Goal: Task Accomplishment & Management: Manage account settings

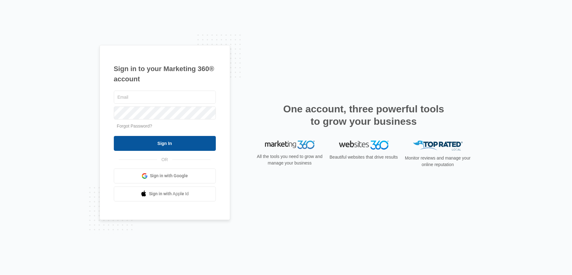
type input "[EMAIL_ADDRESS][DOMAIN_NAME]"
click at [165, 144] on input "Sign In" at bounding box center [165, 143] width 102 height 15
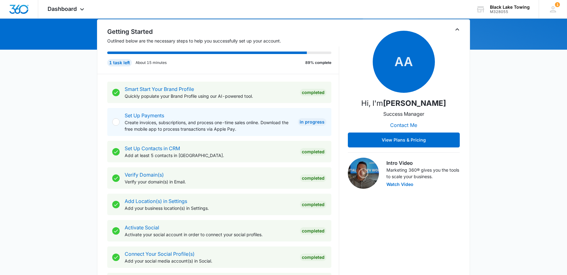
scroll to position [21, 0]
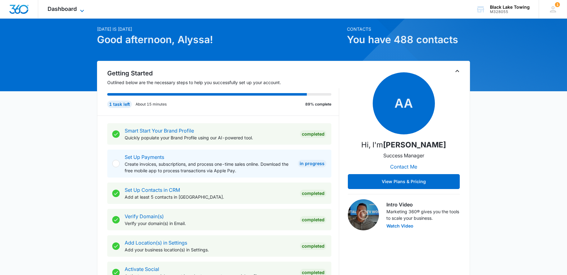
click at [64, 7] on span "Dashboard" at bounding box center [62, 9] width 29 height 7
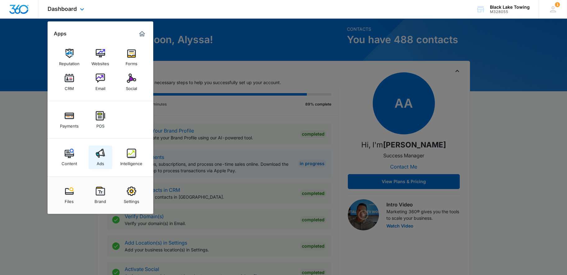
click at [102, 156] on img at bounding box center [100, 153] width 9 height 9
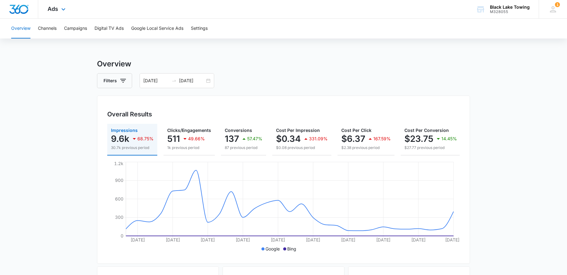
click at [60, 14] on div "Ads Apps Reputation Websites Forms CRM Email Social Payments POS Content Ads In…" at bounding box center [57, 9] width 38 height 18
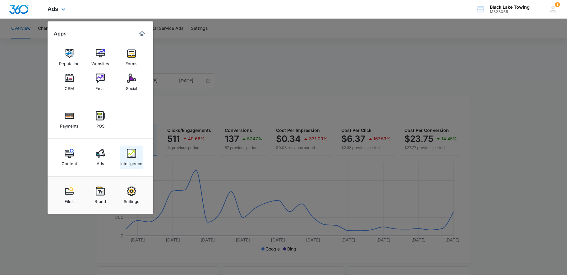
click at [138, 154] on link "Intelligence" at bounding box center [132, 158] width 24 height 24
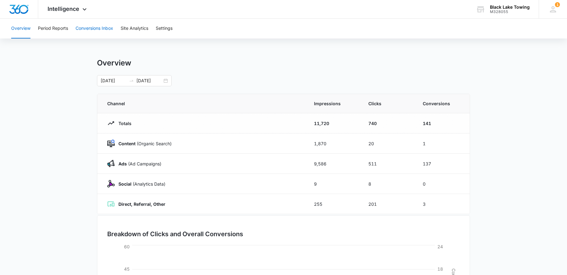
click at [94, 25] on button "Conversions Inbox" at bounding box center [95, 29] width 38 height 20
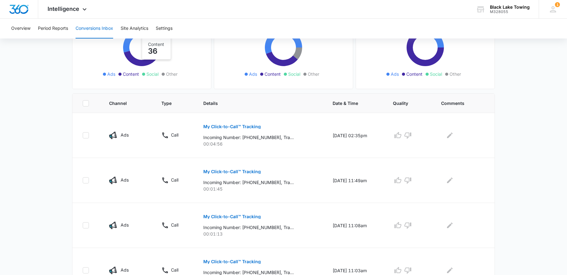
scroll to position [166, 0]
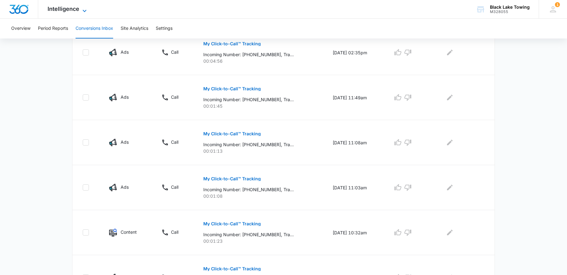
click at [76, 7] on span "Intelligence" at bounding box center [64, 9] width 32 height 7
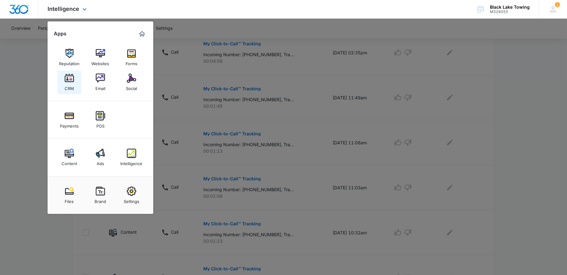
click at [71, 83] on div "CRM" at bounding box center [69, 87] width 9 height 8
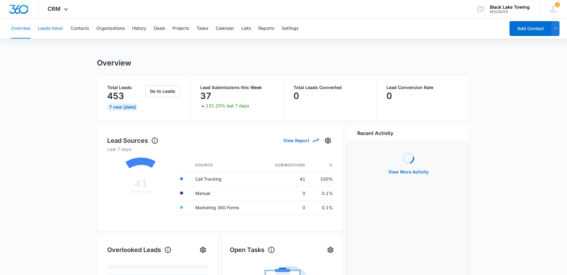
click at [57, 26] on button "Leads Inbox" at bounding box center [50, 29] width 25 height 20
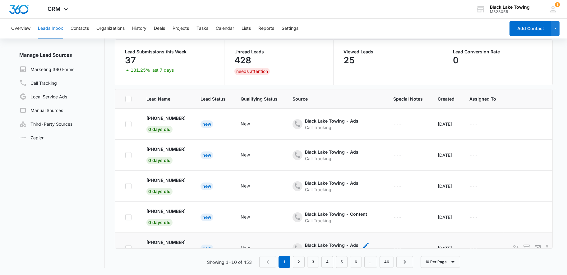
scroll to position [21, 0]
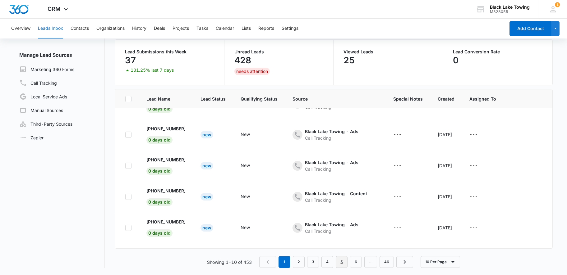
click at [337, 262] on link "5" at bounding box center [342, 262] width 12 height 12
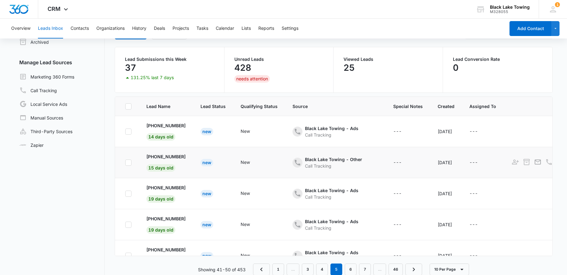
scroll to position [49, 0]
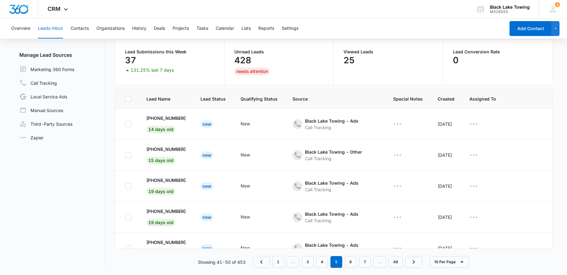
click at [316, 261] on nav "1 … 3 4 5 6 7 … 46" at bounding box center [337, 262] width 169 height 12
click at [327, 261] on link "4" at bounding box center [322, 262] width 12 height 12
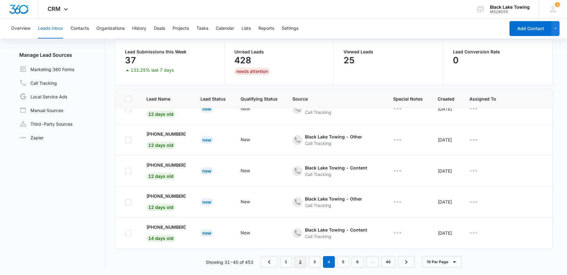
click at [300, 261] on link "2" at bounding box center [300, 262] width 12 height 12
click at [313, 262] on link "3" at bounding box center [315, 262] width 12 height 12
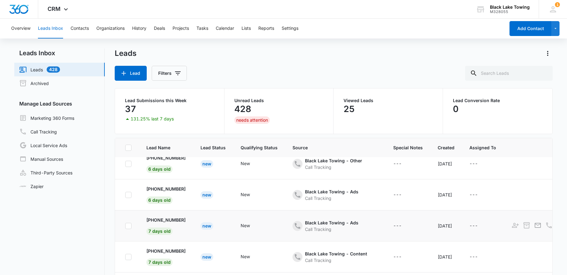
scroll to position [154, 0]
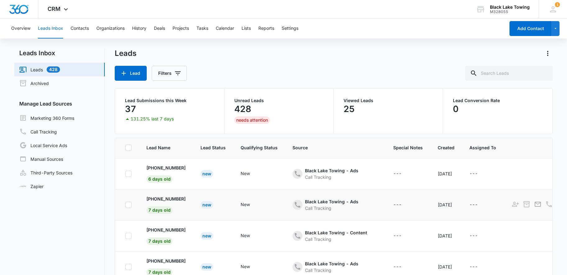
click at [292, 209] on td "Black Lake Towing - Ads Call Tracking" at bounding box center [335, 205] width 101 height 31
click at [163, 199] on p "+1 (360) 789-6002" at bounding box center [165, 199] width 39 height 7
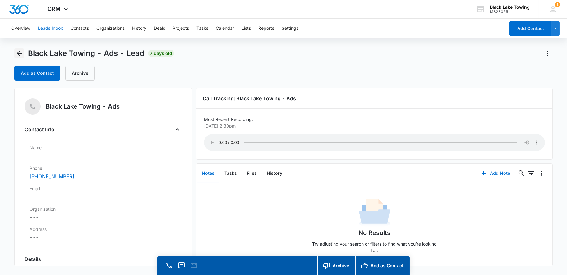
click at [20, 51] on icon "Back" at bounding box center [19, 53] width 7 height 7
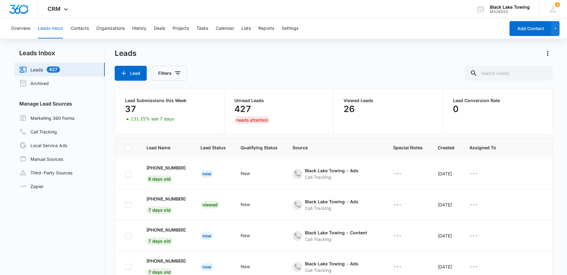
scroll to position [134, 0]
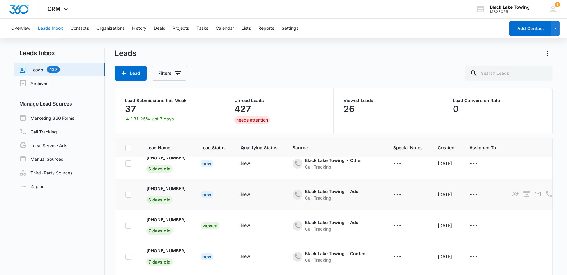
click at [165, 186] on p "+1 (425) 941-1860" at bounding box center [165, 189] width 39 height 7
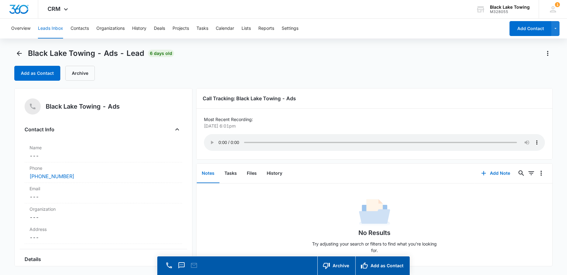
click at [298, 79] on div "Add as Contact Archive" at bounding box center [283, 73] width 539 height 15
click at [20, 53] on icon "Back" at bounding box center [19, 53] width 5 height 5
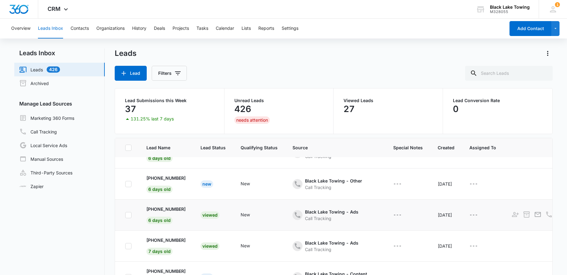
scroll to position [92, 0]
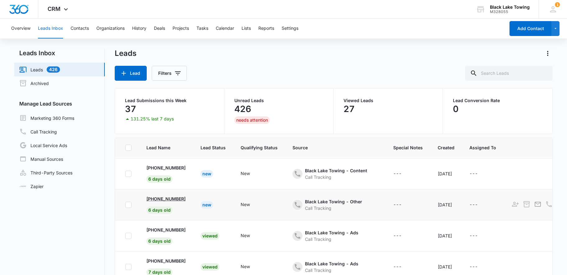
click at [163, 197] on p "+1 (360) 561-6859" at bounding box center [165, 199] width 39 height 7
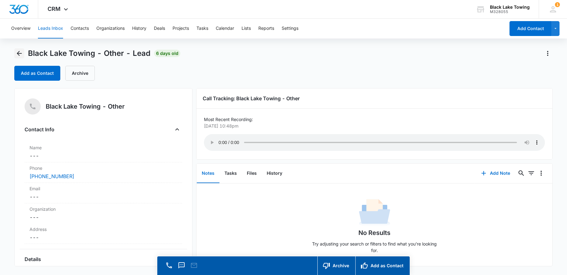
click at [21, 54] on icon "Back" at bounding box center [19, 53] width 7 height 7
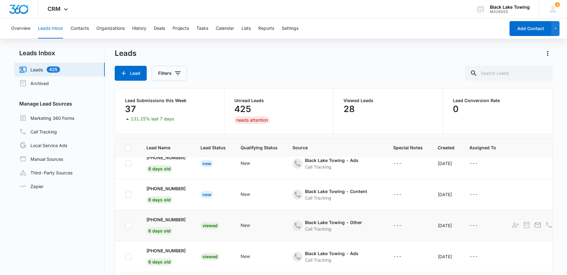
scroll to position [51, 0]
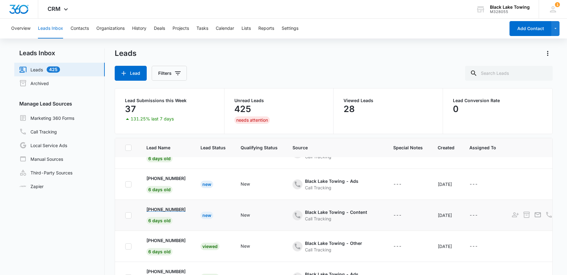
click at [168, 208] on p "+1 (252) 639-9597" at bounding box center [165, 209] width 39 height 7
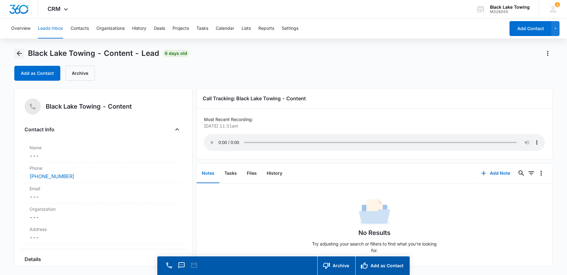
click at [18, 53] on icon "Back" at bounding box center [19, 53] width 5 height 5
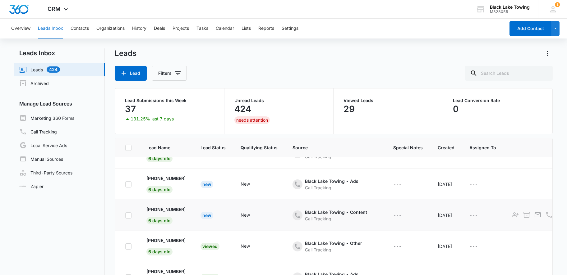
scroll to position [30, 0]
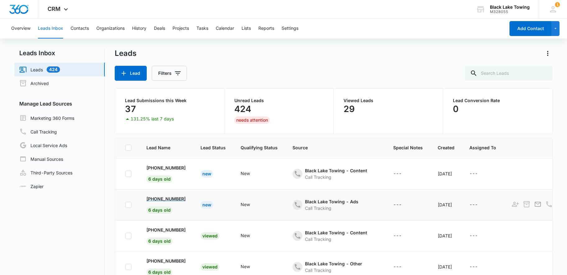
click at [167, 196] on p "+1 (360) 489-2056" at bounding box center [165, 199] width 39 height 7
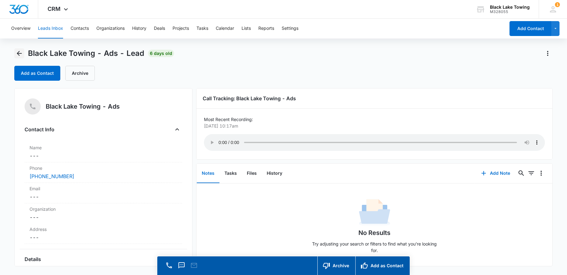
click at [22, 53] on icon "Back" at bounding box center [19, 53] width 7 height 7
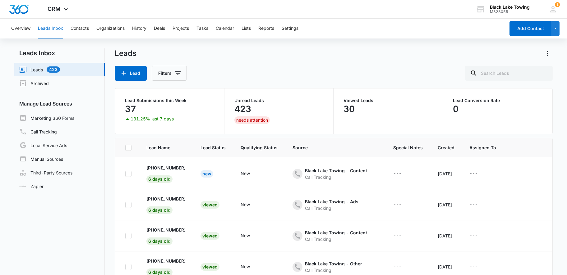
scroll to position [9, 0]
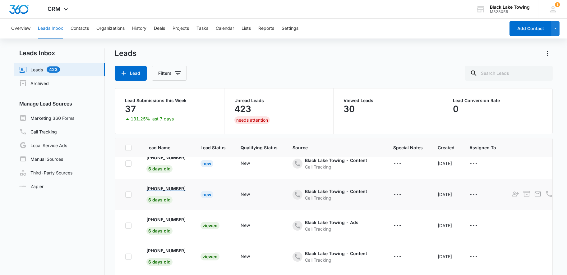
click at [173, 186] on p "+1 (360) 704-0251" at bounding box center [165, 189] width 39 height 7
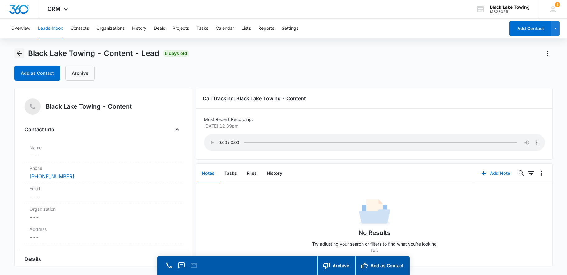
click at [18, 53] on icon "Back" at bounding box center [19, 53] width 7 height 7
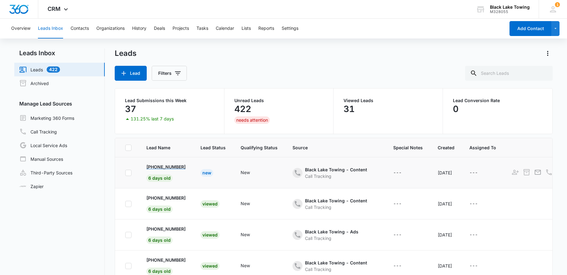
click at [177, 165] on p "+1 (252) 341-2769" at bounding box center [165, 167] width 39 height 7
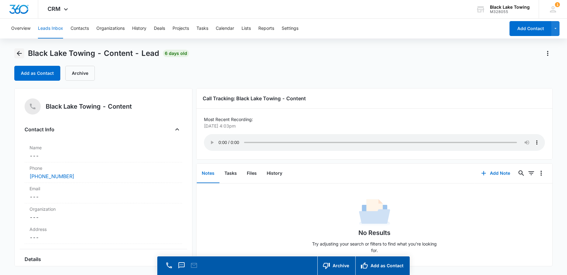
click at [22, 54] on icon "Back" at bounding box center [19, 53] width 7 height 7
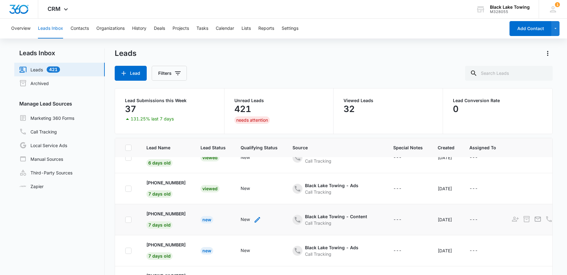
scroll to position [21, 0]
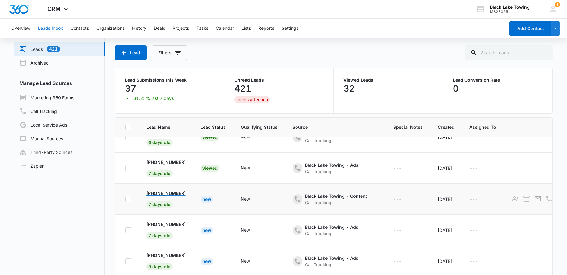
click at [176, 190] on p "+1 (602) 529-8040" at bounding box center [165, 193] width 39 height 7
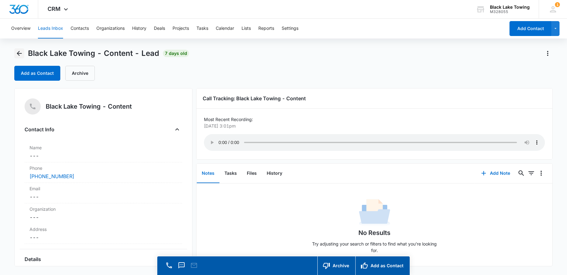
click at [21, 53] on icon "Back" at bounding box center [19, 53] width 5 height 5
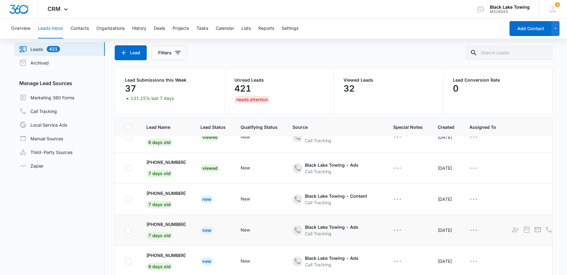
scroll to position [41, 0]
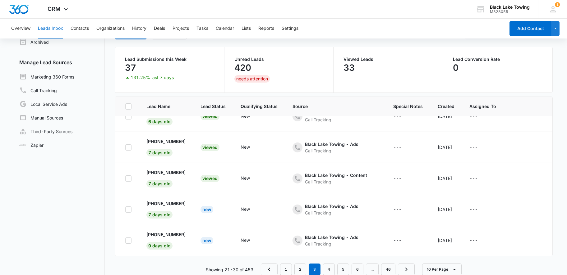
click at [175, 200] on p "+1 (406) 802-4333" at bounding box center [165, 203] width 39 height 7
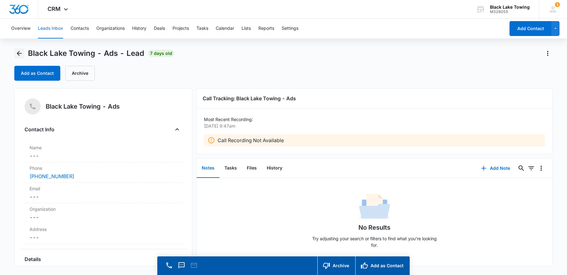
click at [23, 53] on button "Back" at bounding box center [19, 53] width 10 height 10
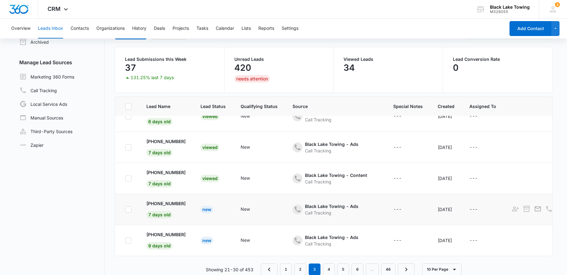
scroll to position [49, 0]
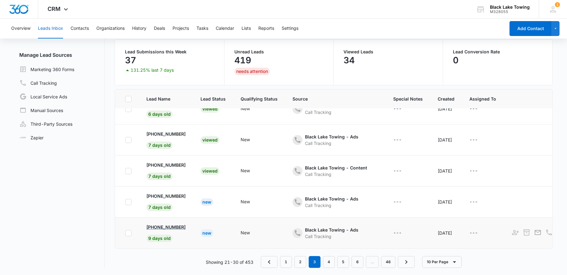
click at [171, 224] on p "+1 (360) 560-9890" at bounding box center [165, 227] width 39 height 7
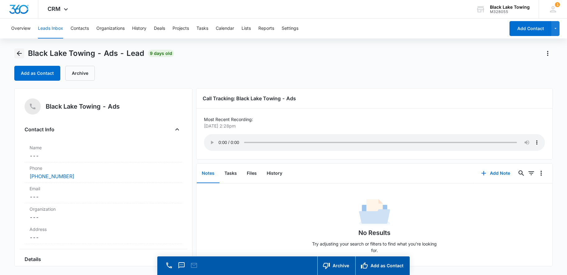
click at [21, 54] on icon "Back" at bounding box center [19, 53] width 7 height 7
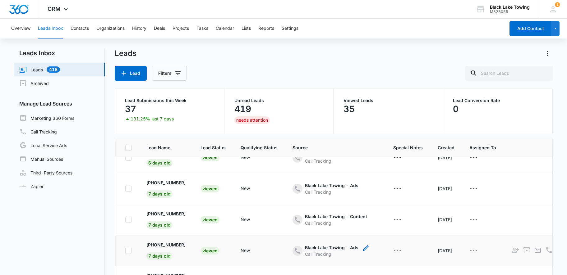
scroll to position [49, 0]
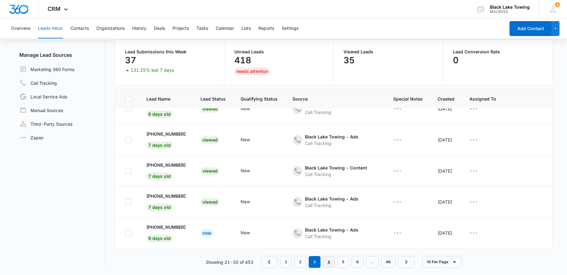
click at [331, 261] on link "4" at bounding box center [329, 262] width 12 height 12
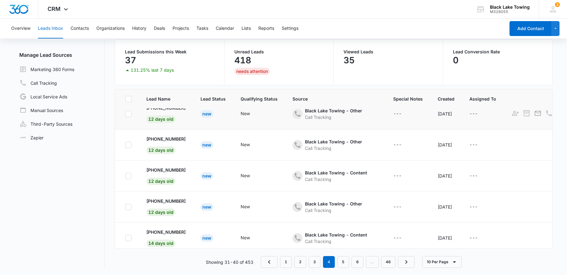
scroll to position [175, 0]
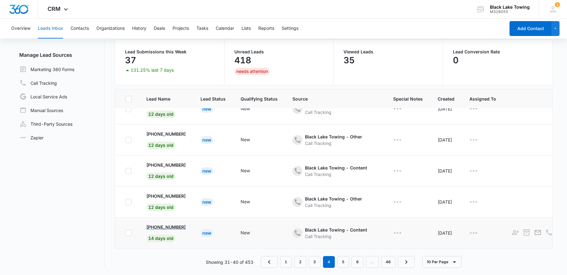
click at [180, 224] on p "+1 (360) 485-7795" at bounding box center [165, 227] width 39 height 7
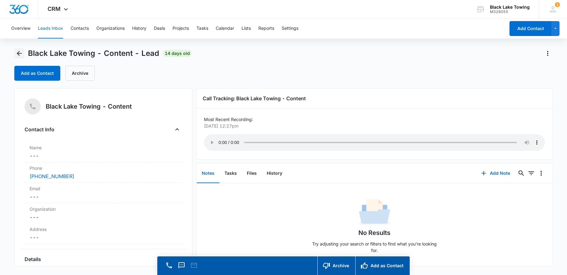
click at [20, 54] on icon "Back" at bounding box center [19, 53] width 7 height 7
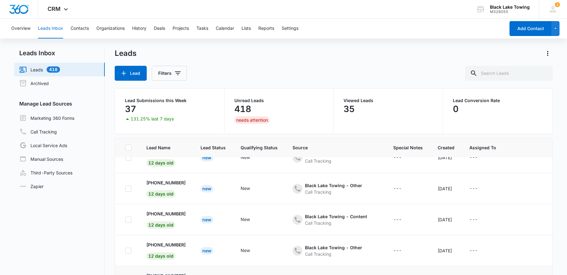
scroll to position [49, 0]
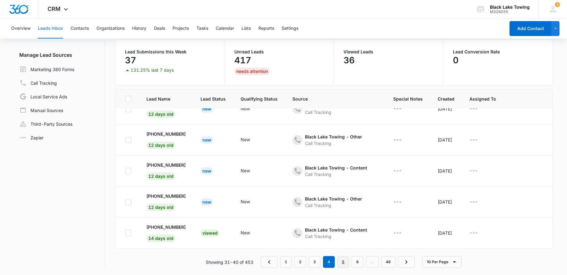
click at [345, 263] on link "5" at bounding box center [343, 262] width 12 height 12
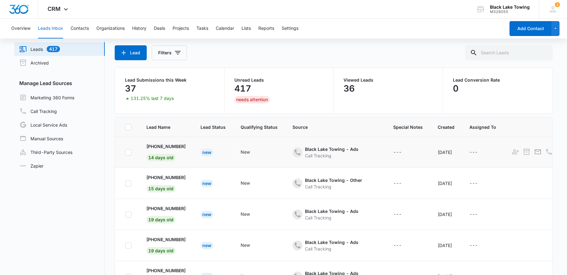
scroll to position [0, 0]
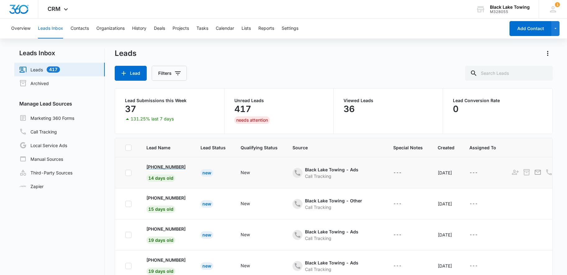
click at [167, 167] on p "+1 (564) 669-0682" at bounding box center [165, 167] width 39 height 7
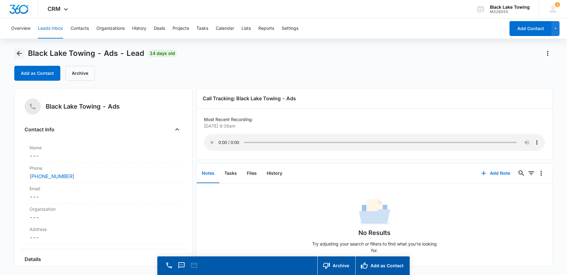
click at [22, 54] on icon "Back" at bounding box center [19, 53] width 7 height 7
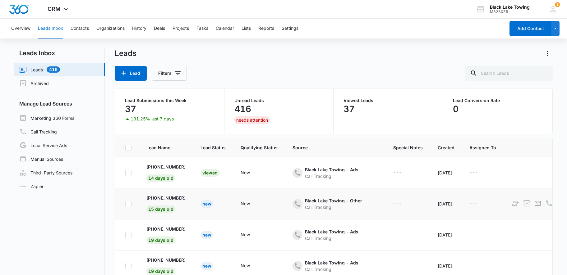
click at [166, 197] on p "+1 (360) 489-8434" at bounding box center [165, 198] width 39 height 7
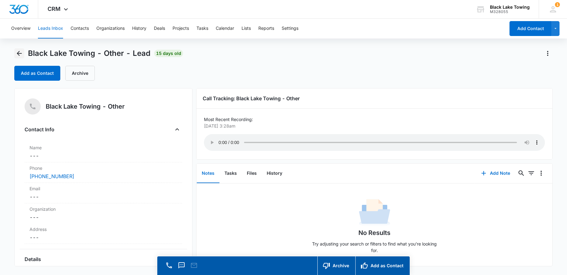
click at [22, 52] on icon "Back" at bounding box center [19, 53] width 7 height 7
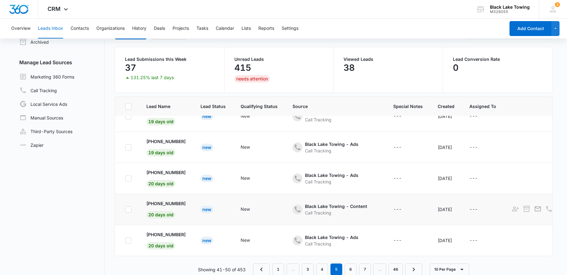
scroll to position [49, 0]
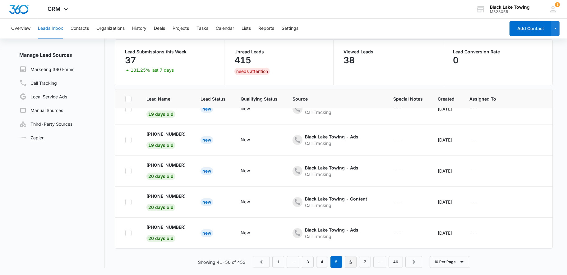
click at [351, 263] on link "6" at bounding box center [351, 262] width 12 height 12
click at [347, 260] on link "7" at bounding box center [351, 262] width 12 height 12
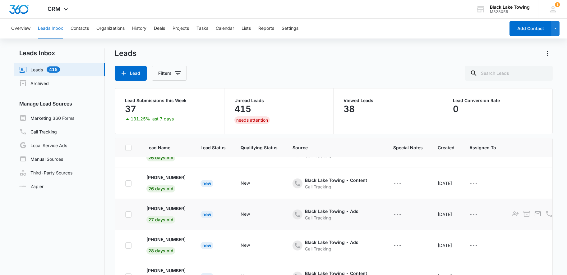
scroll to position [124, 0]
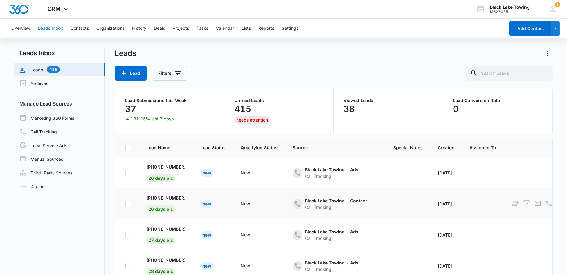
click at [158, 195] on p "+1 (360) 884-2806" at bounding box center [165, 198] width 39 height 7
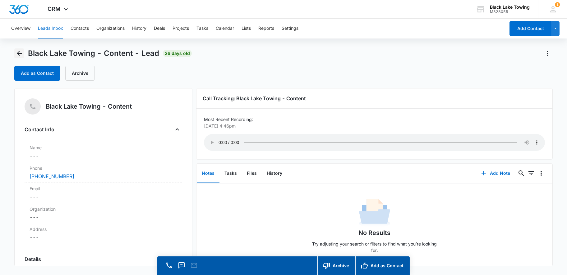
click at [17, 53] on icon "Back" at bounding box center [19, 53] width 5 height 5
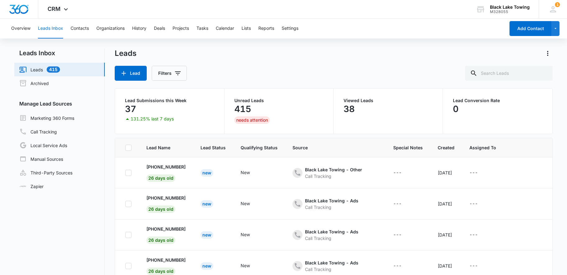
scroll to position [124, 0]
click at [171, 199] on p "+1 (360) 884-2806" at bounding box center [165, 198] width 39 height 7
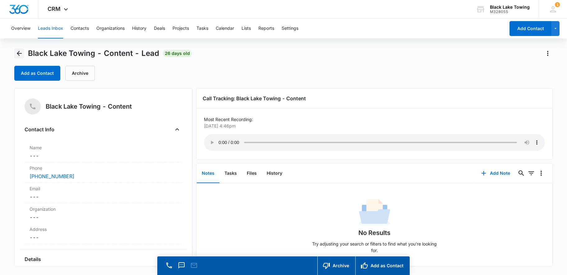
click at [22, 51] on icon "Back" at bounding box center [19, 53] width 7 height 7
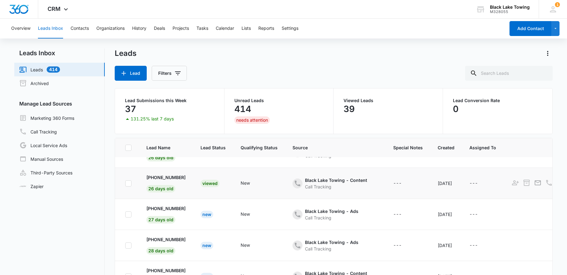
scroll to position [166, 0]
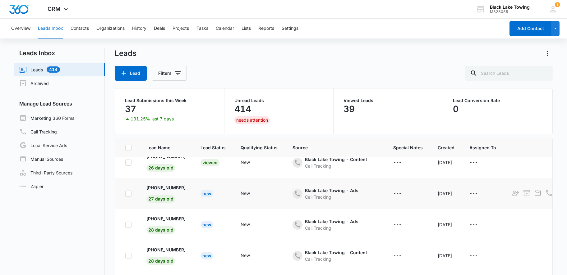
click at [180, 185] on p "+1 (360) 701-5854" at bounding box center [165, 188] width 39 height 7
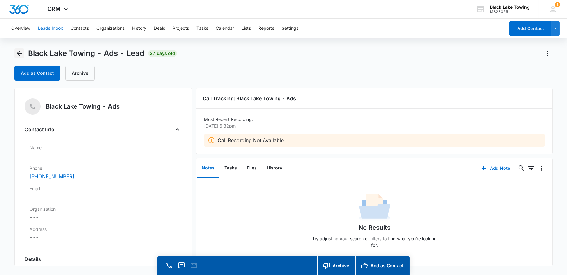
click at [23, 57] on button "Back" at bounding box center [19, 53] width 10 height 10
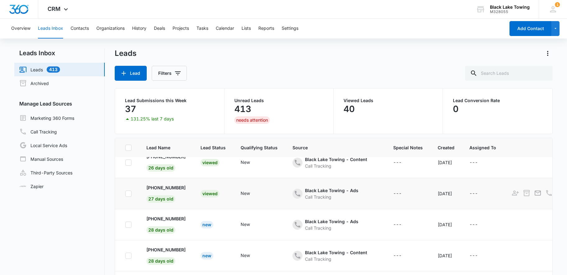
scroll to position [175, 0]
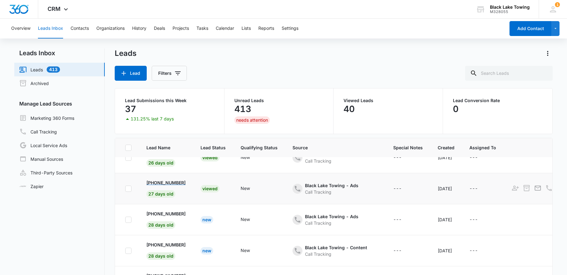
click at [161, 180] on p "+1 (360) 701-5854" at bounding box center [165, 183] width 39 height 7
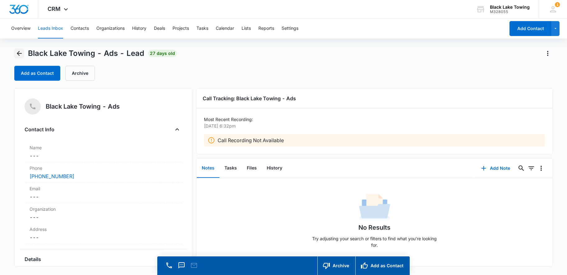
click at [18, 52] on icon "Back" at bounding box center [19, 53] width 5 height 5
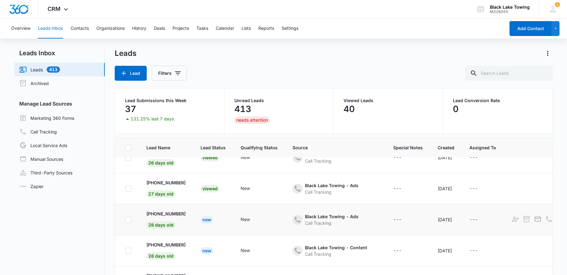
scroll to position [21, 0]
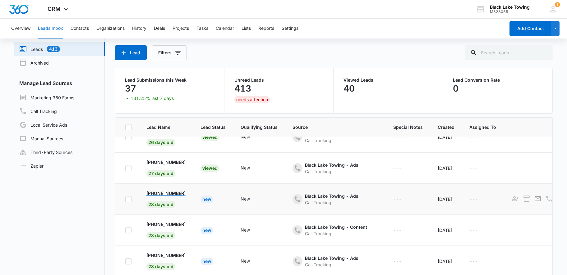
click at [173, 190] on p "+1 (800) 341-0022" at bounding box center [165, 193] width 39 height 7
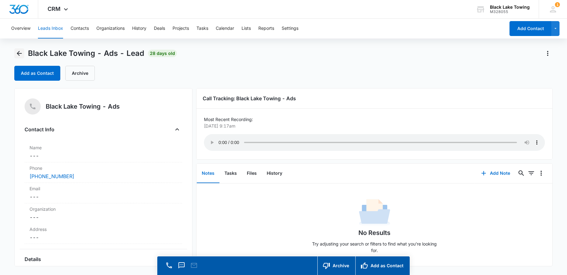
click at [20, 55] on icon "Back" at bounding box center [19, 53] width 7 height 7
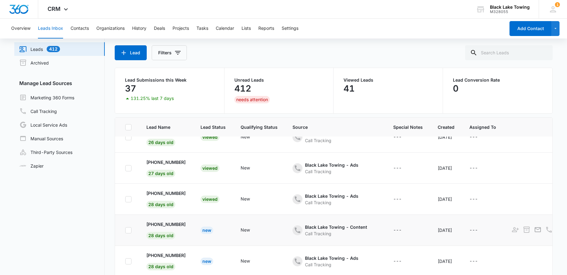
scroll to position [41, 0]
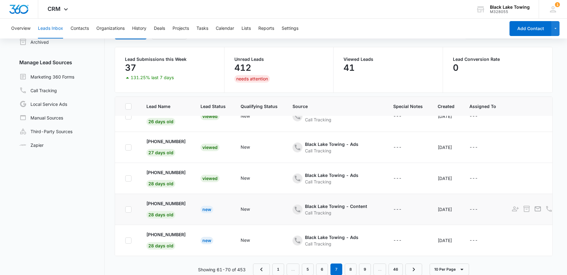
click at [172, 195] on td "+1 (262) 613-7493 28 days old" at bounding box center [166, 209] width 54 height 31
click at [172, 200] on p "+1 (262) 613-7493" at bounding box center [165, 203] width 39 height 7
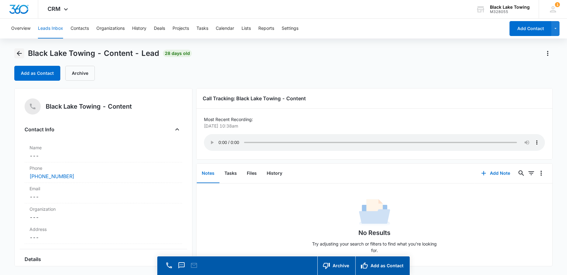
click at [17, 53] on icon "Back" at bounding box center [19, 53] width 5 height 5
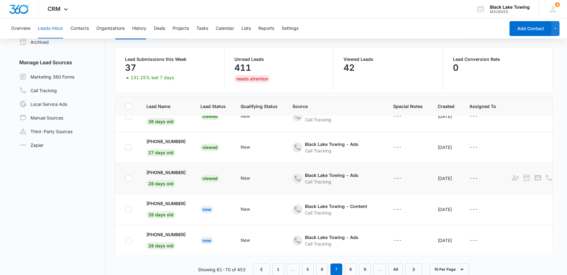
scroll to position [49, 0]
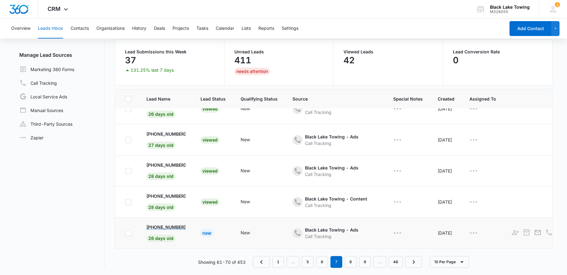
click at [163, 224] on p "+1 (425) 221-6212" at bounding box center [165, 227] width 39 height 7
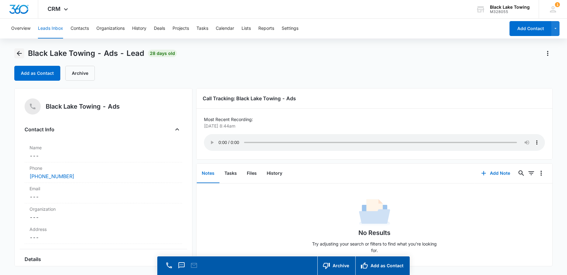
click at [21, 55] on icon "Back" at bounding box center [19, 53] width 7 height 7
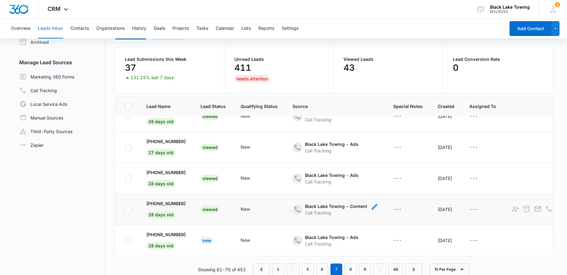
scroll to position [49, 0]
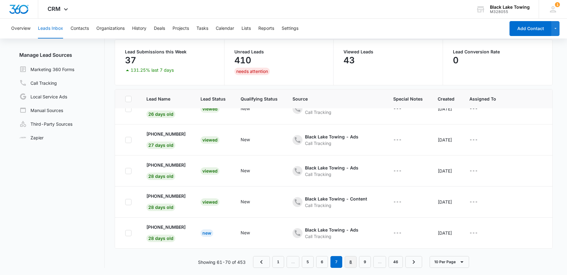
click at [351, 259] on link "8" at bounding box center [351, 262] width 12 height 12
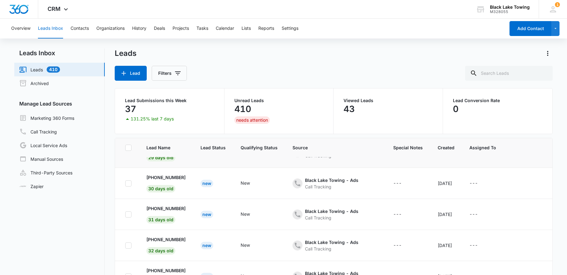
scroll to position [0, 0]
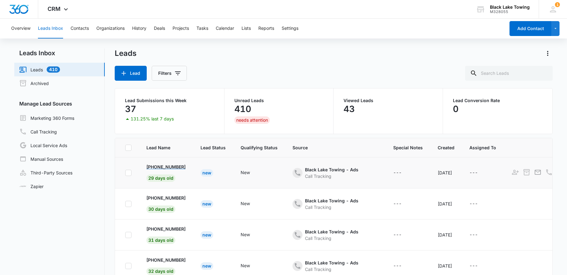
click at [163, 166] on p "+1 (941) 283-0673" at bounding box center [165, 167] width 39 height 7
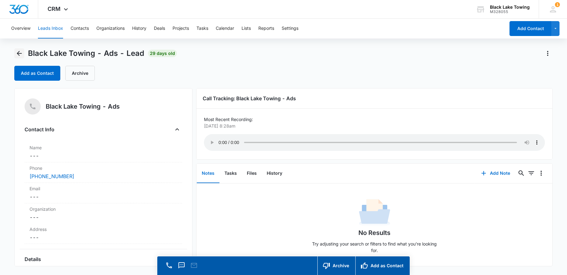
click at [14, 51] on button "Back" at bounding box center [19, 53] width 10 height 10
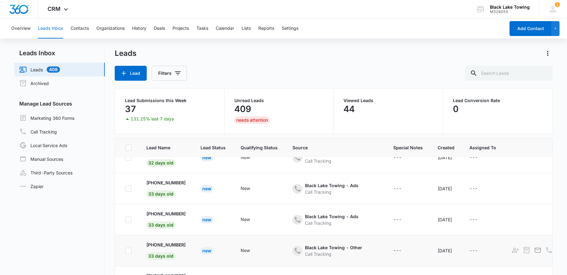
scroll to position [49, 0]
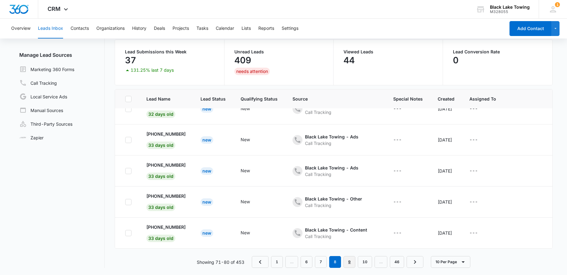
click at [345, 260] on link "9" at bounding box center [349, 262] width 12 height 12
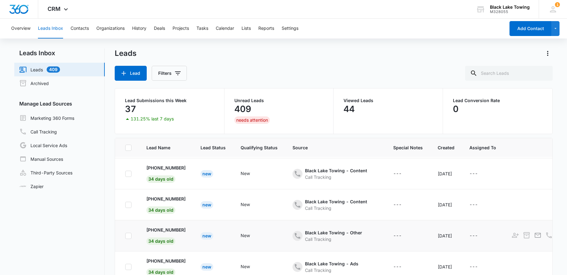
scroll to position [51, 0]
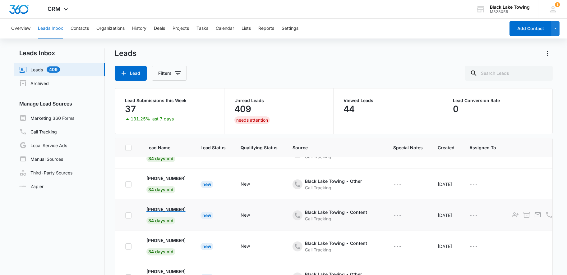
click at [165, 209] on p "+1 (760) 703-4271" at bounding box center [165, 209] width 39 height 7
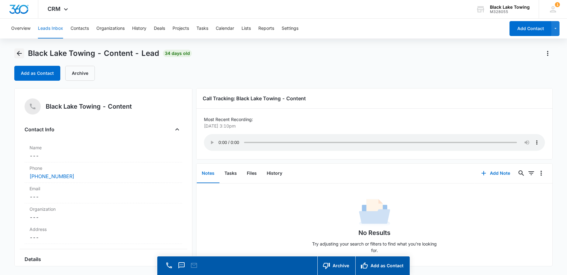
click at [16, 52] on icon "Back" at bounding box center [19, 53] width 7 height 7
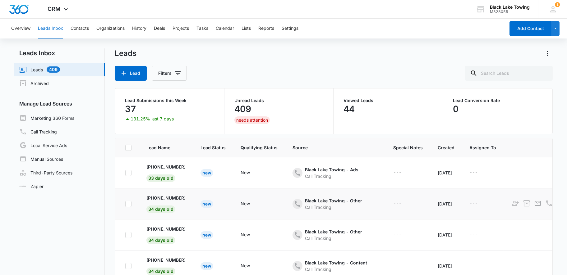
scroll to position [51, 0]
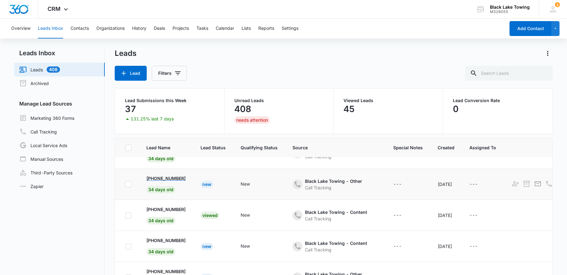
click at [161, 179] on p "+1 (206) 992-7275" at bounding box center [165, 178] width 39 height 7
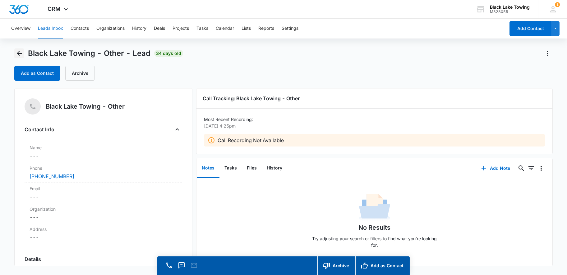
click at [20, 54] on icon "Back" at bounding box center [19, 53] width 7 height 7
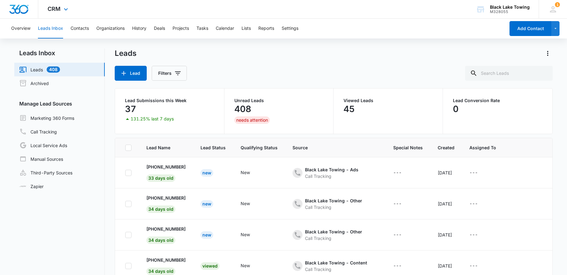
scroll to position [51, 0]
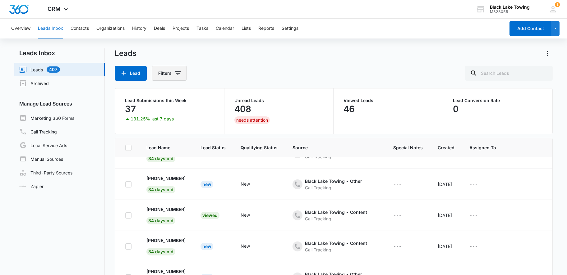
click at [154, 68] on button "Filters" at bounding box center [169, 73] width 35 height 15
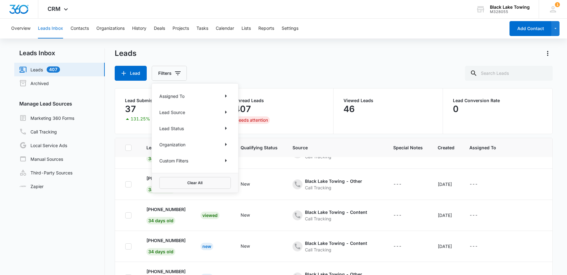
click at [200, 160] on div "Custom Filters" at bounding box center [194, 161] width 71 height 10
click at [227, 162] on icon "Show Custom Filters filters" at bounding box center [225, 160] width 7 height 7
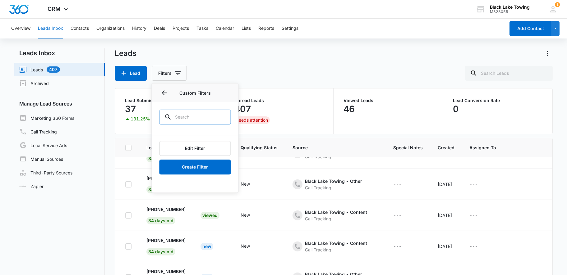
click at [195, 119] on input "text" at bounding box center [194, 117] width 71 height 15
type input "time"
click at [223, 118] on icon "Clear" at bounding box center [221, 116] width 7 height 7
click at [259, 70] on div "Lead Filters Assigned To Lead Source Lead Status Organization Custom Filters Cu…" at bounding box center [334, 73] width 438 height 15
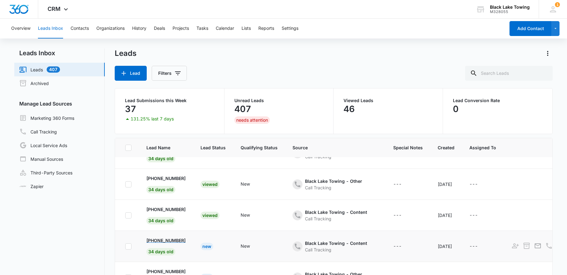
click at [179, 239] on p "+1 (412) 335-8853" at bounding box center [165, 240] width 39 height 7
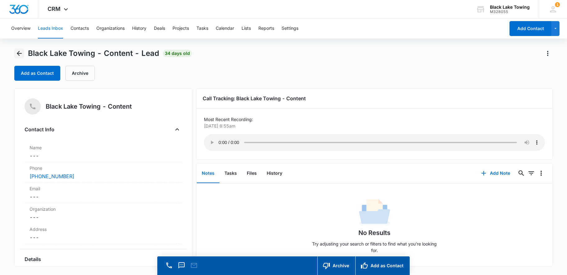
click at [14, 51] on button "Back" at bounding box center [19, 53] width 10 height 10
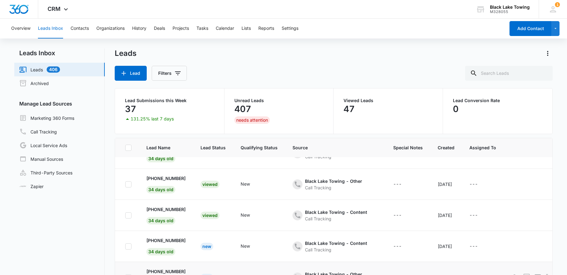
scroll to position [71, 0]
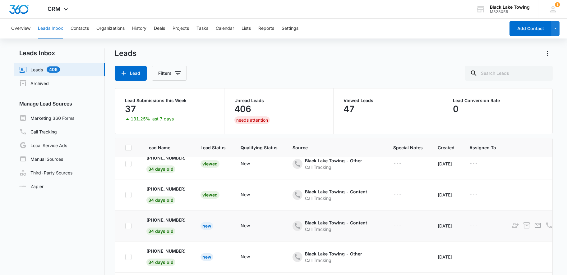
click at [176, 219] on p "+1 (412) 335-8853" at bounding box center [165, 220] width 39 height 7
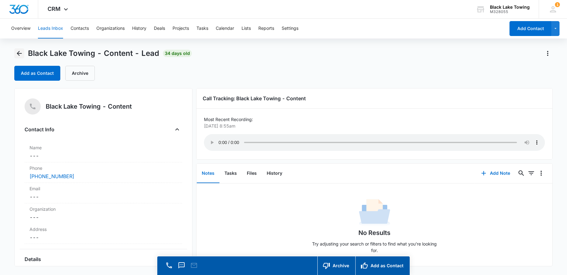
click at [18, 55] on icon "Back" at bounding box center [19, 53] width 5 height 5
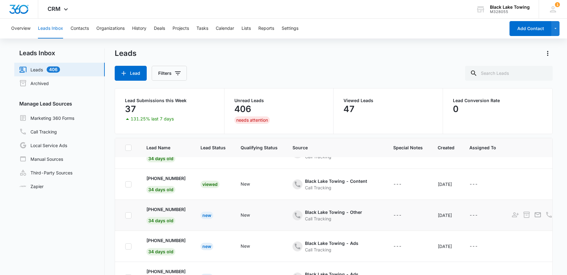
scroll to position [133, 0]
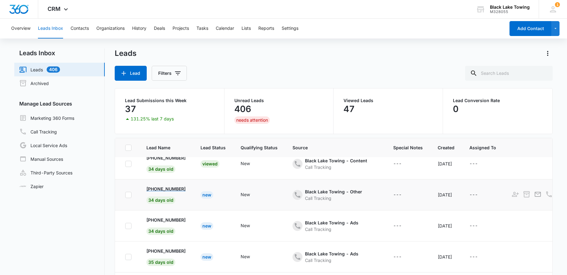
click at [170, 187] on p "+1 (360) 791-0783" at bounding box center [165, 189] width 39 height 7
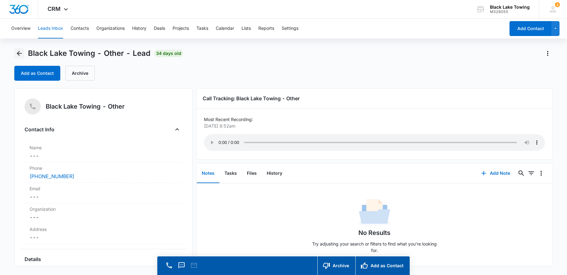
click at [16, 51] on icon "Back" at bounding box center [19, 53] width 7 height 7
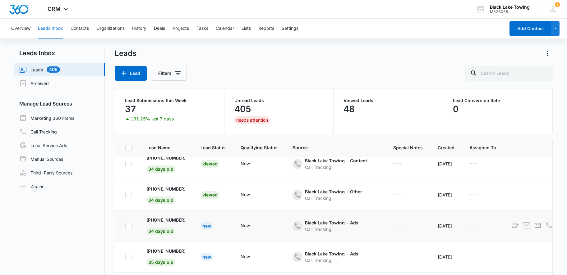
scroll to position [154, 0]
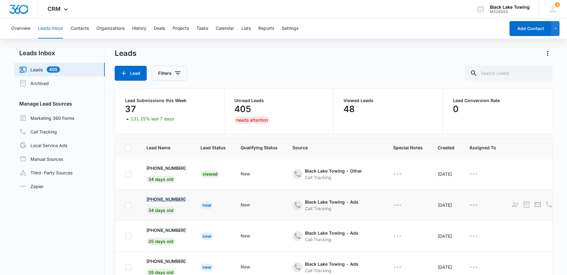
click at [169, 197] on p "+1 (360) 790-7302" at bounding box center [165, 199] width 39 height 7
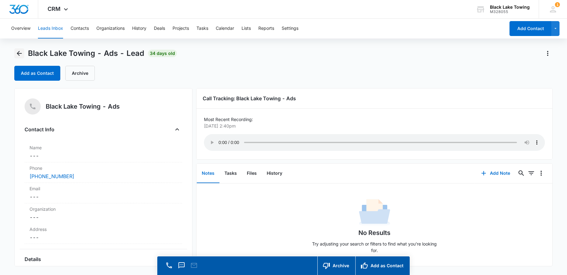
click at [22, 55] on icon "Back" at bounding box center [19, 53] width 7 height 7
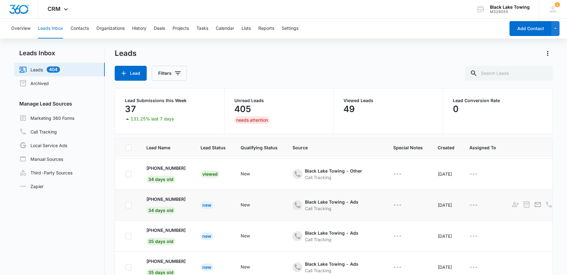
scroll to position [175, 0]
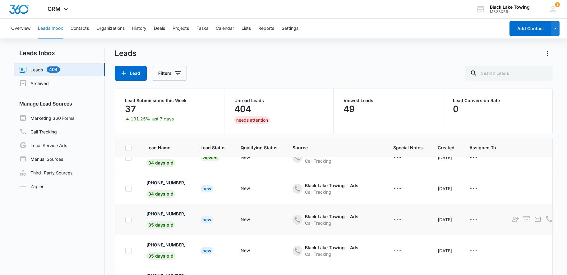
click at [171, 211] on p "+1 (360) 951-3512" at bounding box center [165, 214] width 39 height 7
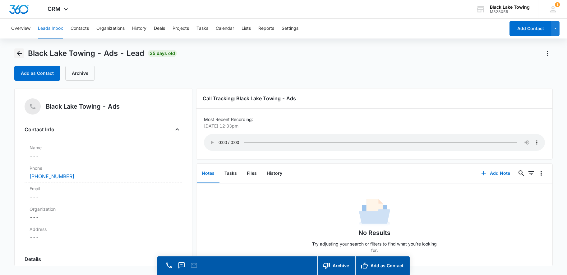
click at [21, 51] on icon "Back" at bounding box center [19, 53] width 7 height 7
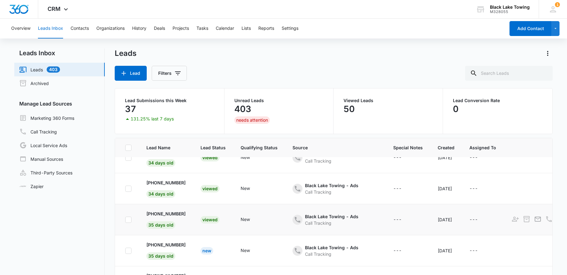
scroll to position [21, 0]
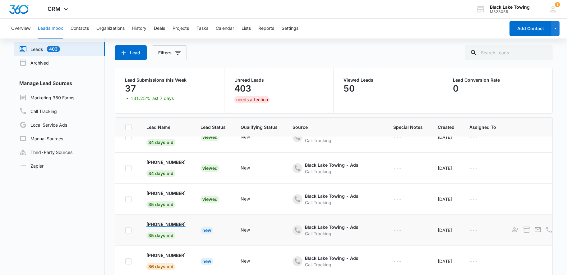
click at [158, 221] on p "+1 (360) 529-2884" at bounding box center [165, 224] width 39 height 7
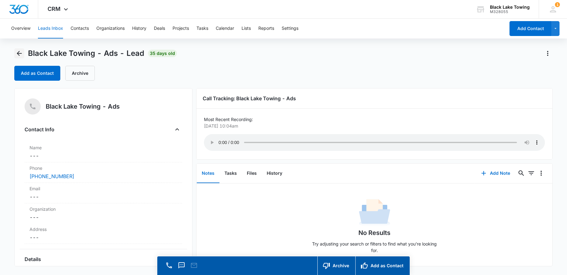
click at [18, 54] on icon "Back" at bounding box center [19, 53] width 7 height 7
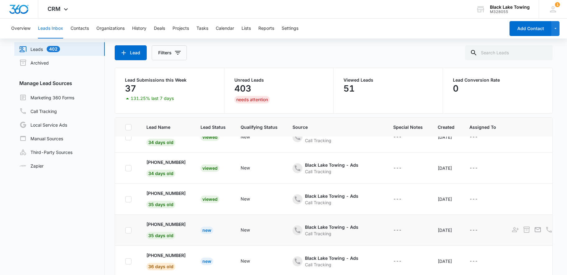
scroll to position [41, 0]
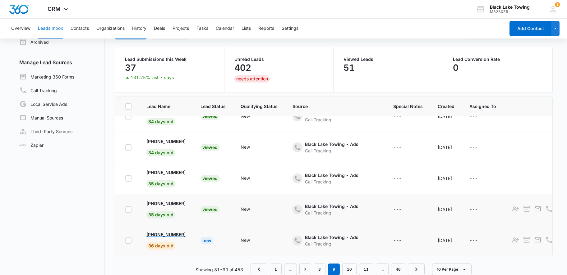
click at [176, 232] on p "+1 (360) 548-0138" at bounding box center [165, 235] width 39 height 7
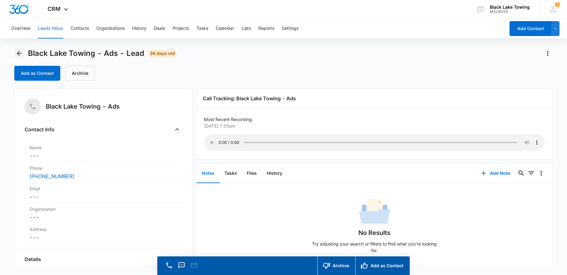
click at [16, 52] on icon "Back" at bounding box center [19, 53] width 7 height 7
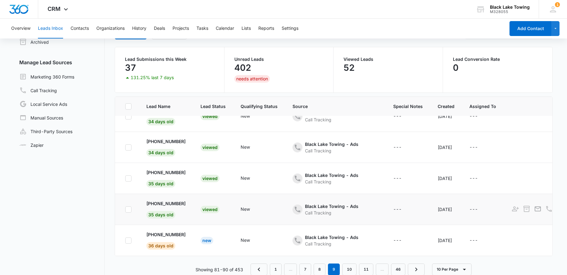
scroll to position [49, 0]
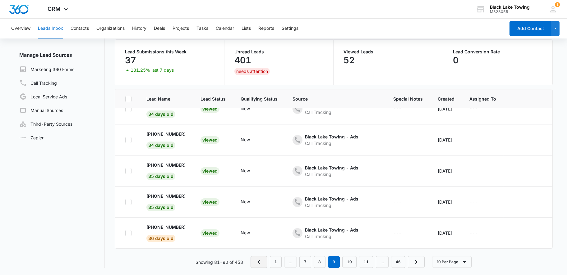
click at [261, 264] on icon "Previous Page" at bounding box center [258, 262] width 7 height 7
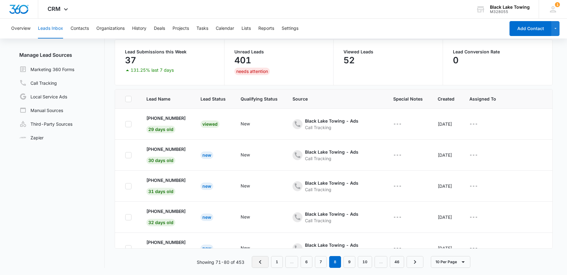
click at [261, 264] on icon "Previous Page" at bounding box center [259, 262] width 7 height 7
click at [261, 264] on icon "Previous Page" at bounding box center [261, 262] width 7 height 7
click at [261, 264] on div "Showing 31-40 of 453 1 2 3 4 5 6 … 46 10 Per Page" at bounding box center [334, 262] width 438 height 12
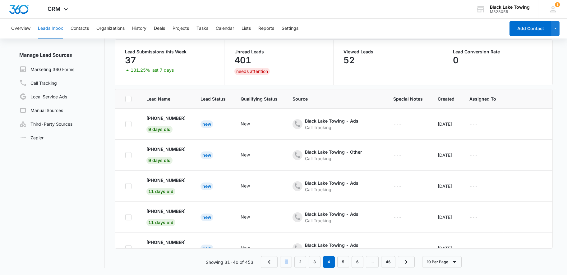
click at [261, 264] on div "Showing 31-40 of 453 1 2 3 4 5 6 … 46 10 Per Page" at bounding box center [334, 262] width 438 height 12
drag, startPoint x: 261, startPoint y: 264, endPoint x: 267, endPoint y: 264, distance: 5.9
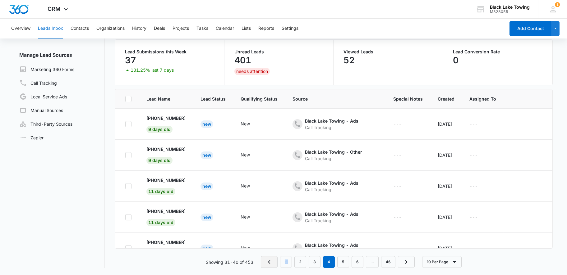
click at [267, 264] on icon "Previous Page" at bounding box center [268, 262] width 7 height 7
click at [267, 264] on nav "1 2 3 4 5 6 … 46" at bounding box center [336, 262] width 154 height 12
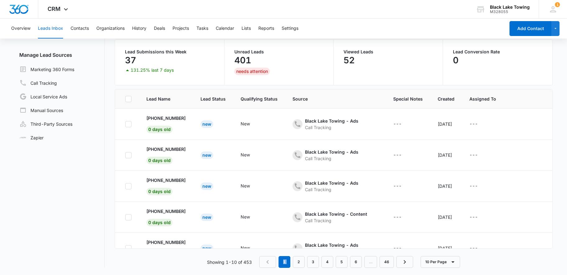
click at [267, 264] on nav "1 2 3 4 5 6 … 46" at bounding box center [336, 262] width 154 height 12
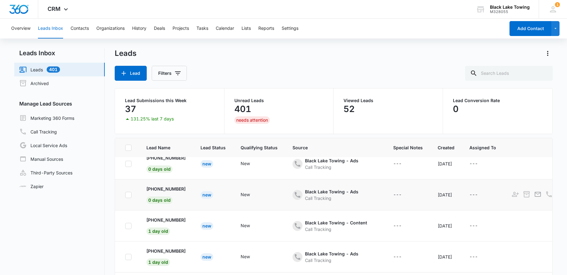
scroll to position [113, 0]
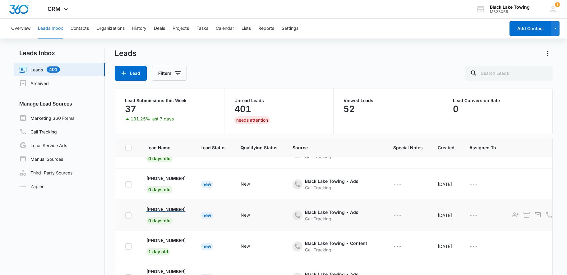
click at [171, 209] on p "+1 (360) 432-8983" at bounding box center [165, 209] width 39 height 7
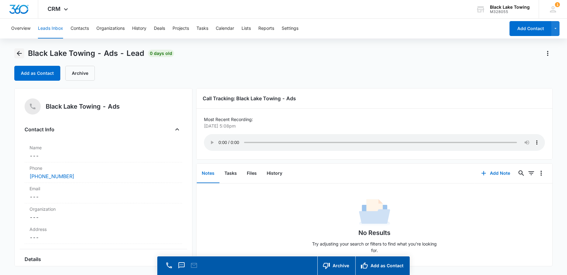
click at [21, 53] on icon "Back" at bounding box center [19, 53] width 5 height 5
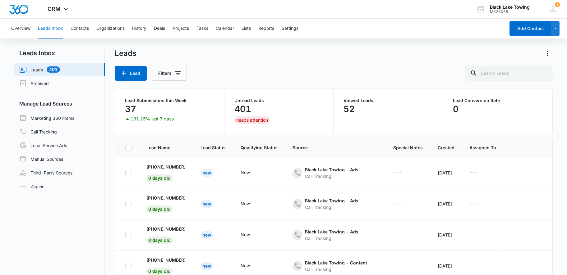
scroll to position [113, 0]
